Goal: Check status: Check status

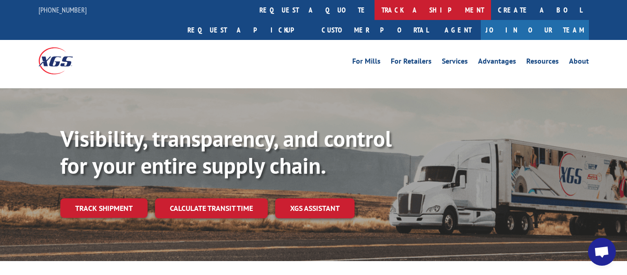
click at [375, 13] on link "track a shipment" at bounding box center [433, 10] width 117 height 20
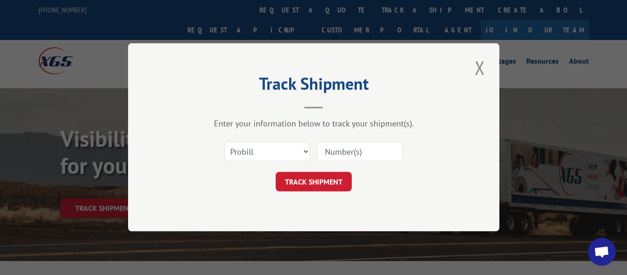
click at [346, 149] on input at bounding box center [359, 152] width 85 height 20
paste input "17463901"
type input "17463901"
click at [329, 177] on button "TRACK SHIPMENT" at bounding box center [314, 182] width 76 height 20
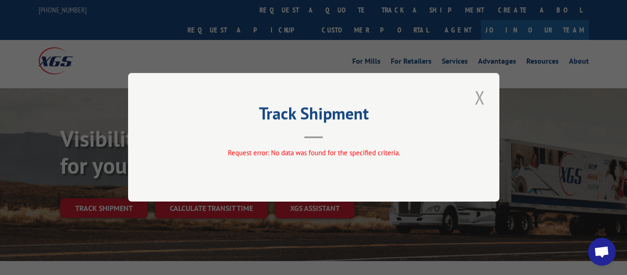
click at [480, 96] on button "Close modal" at bounding box center [480, 98] width 16 height 26
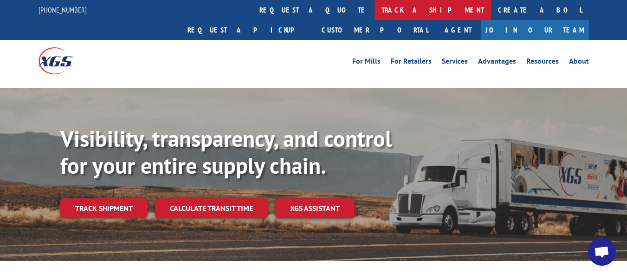
click at [375, 13] on link "track a shipment" at bounding box center [433, 10] width 117 height 20
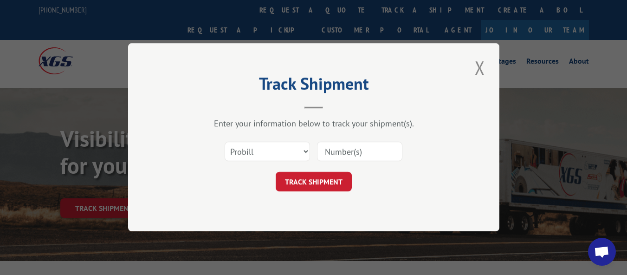
click at [368, 152] on input at bounding box center [359, 152] width 85 height 20
paste input "17463902"
type input "17463902"
drag, startPoint x: 303, startPoint y: 178, endPoint x: 292, endPoint y: 171, distance: 12.5
click at [302, 178] on button "TRACK SHIPMENT" at bounding box center [314, 182] width 76 height 20
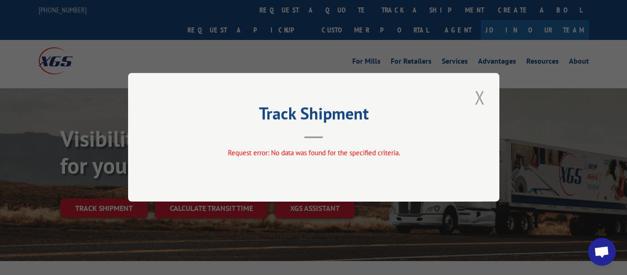
click at [481, 96] on button "Close modal" at bounding box center [480, 98] width 16 height 26
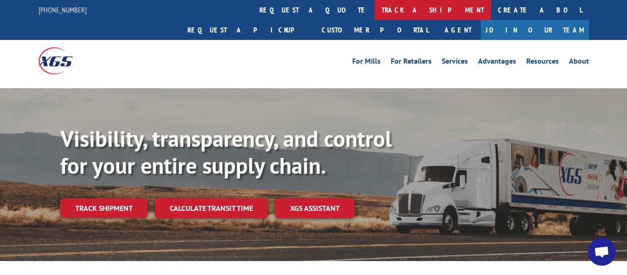
click at [375, 13] on link "track a shipment" at bounding box center [433, 10] width 117 height 20
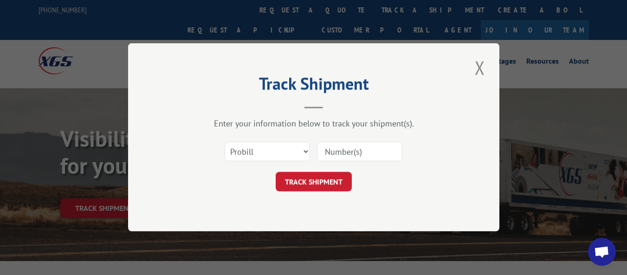
click at [343, 149] on input at bounding box center [359, 152] width 85 height 20
paste input "17225365"
type input "17225365"
click at [327, 180] on button "TRACK SHIPMENT" at bounding box center [314, 182] width 76 height 20
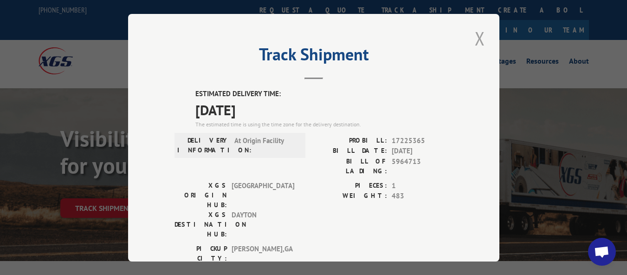
click at [475, 37] on button "Close modal" at bounding box center [480, 39] width 16 height 26
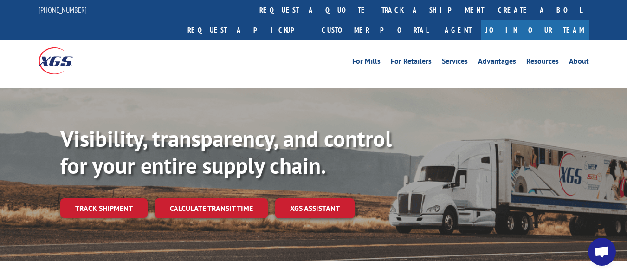
click at [375, 9] on link "track a shipment" at bounding box center [433, 10] width 117 height 20
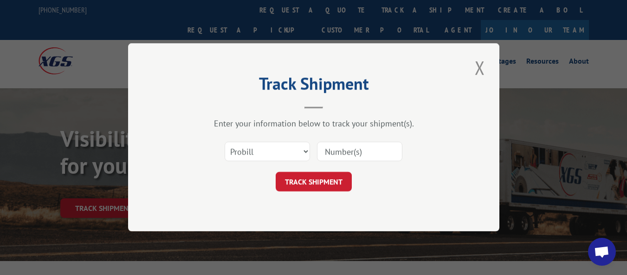
click at [364, 150] on input at bounding box center [359, 152] width 85 height 20
paste input "17225280"
type input "17225280"
click at [327, 178] on button "TRACK SHIPMENT" at bounding box center [314, 182] width 76 height 20
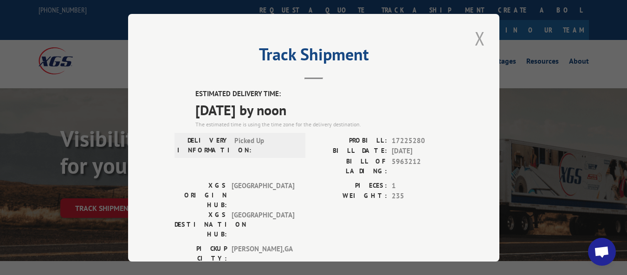
click at [479, 32] on button "Close modal" at bounding box center [480, 39] width 16 height 26
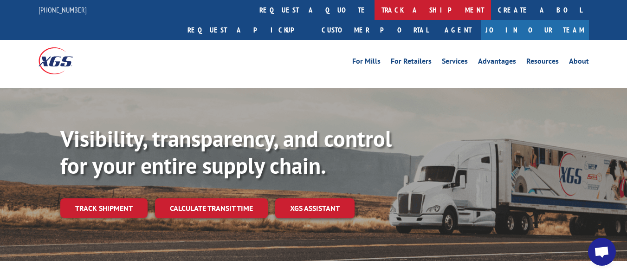
click at [375, 14] on link "track a shipment" at bounding box center [433, 10] width 117 height 20
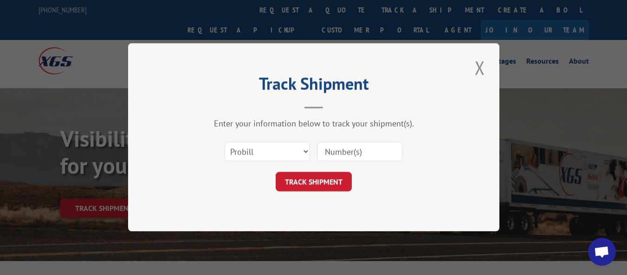
drag, startPoint x: 344, startPoint y: 152, endPoint x: 344, endPoint y: 137, distance: 15.3
click at [344, 151] on input at bounding box center [359, 152] width 85 height 20
paste input "17463721"
type input "17463721"
click at [298, 175] on button "TRACK SHIPMENT" at bounding box center [314, 182] width 76 height 20
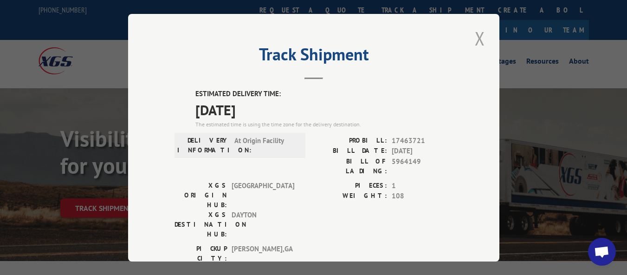
click at [479, 36] on button "Close modal" at bounding box center [480, 39] width 16 height 26
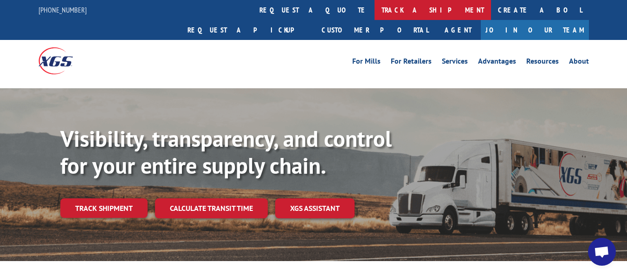
click at [375, 14] on link "track a shipment" at bounding box center [433, 10] width 117 height 20
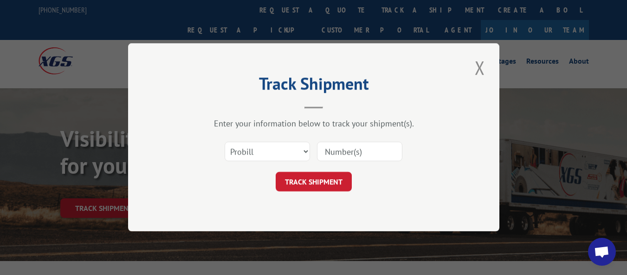
click at [342, 149] on input at bounding box center [359, 152] width 85 height 20
paste input "17463722"
type input "17463722"
click at [341, 180] on button "TRACK SHIPMENT" at bounding box center [314, 182] width 76 height 20
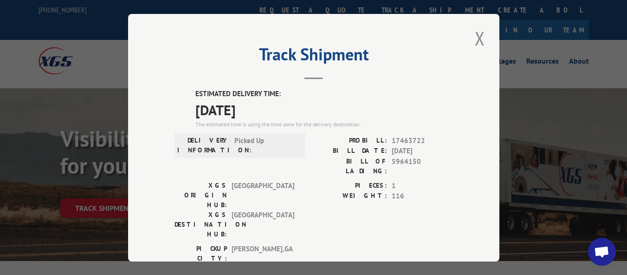
drag, startPoint x: 476, startPoint y: 36, endPoint x: 464, endPoint y: 56, distance: 23.2
click at [477, 36] on button "Close modal" at bounding box center [480, 39] width 16 height 26
